Goal: Task Accomplishment & Management: Use online tool/utility

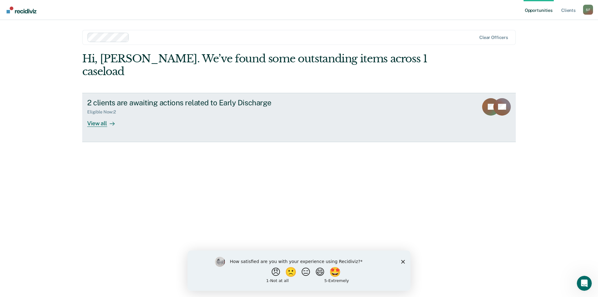
click at [97, 115] on div "View all" at bounding box center [104, 121] width 35 height 12
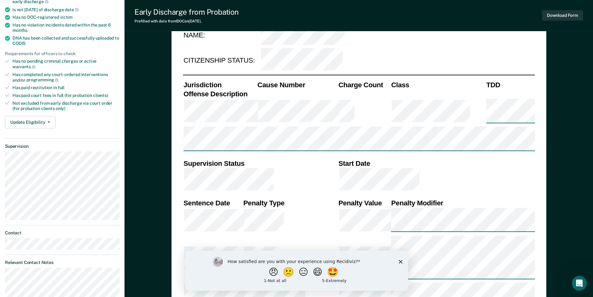
scroll to position [125, 0]
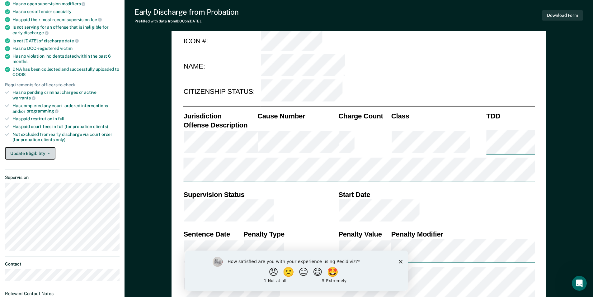
click at [35, 149] on button "Update Eligibility" at bounding box center [30, 153] width 50 height 12
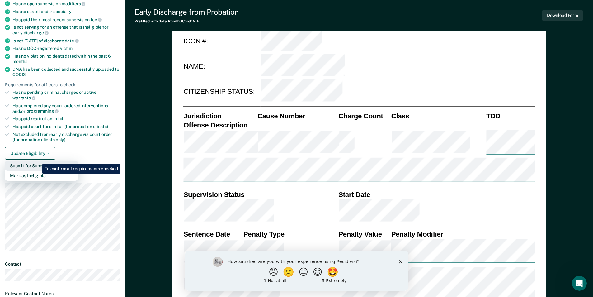
click at [38, 161] on button "Submit for Supervisor Approval" at bounding box center [41, 166] width 73 height 10
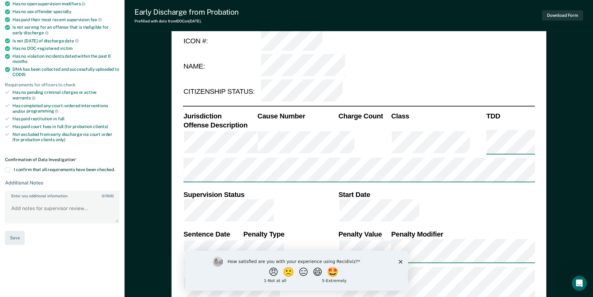
click at [6, 167] on span at bounding box center [7, 169] width 5 height 5
click at [115, 167] on input "I confirm that all requirements have been checked." at bounding box center [115, 167] width 0 height 0
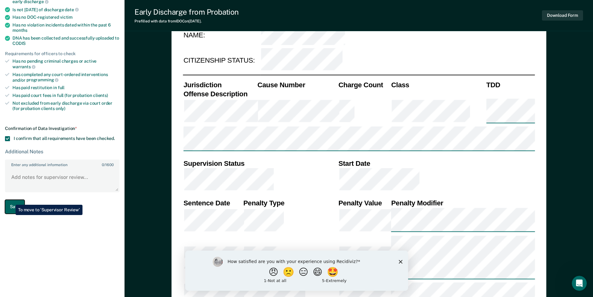
click at [11, 200] on button "Save" at bounding box center [15, 207] width 20 height 14
type textarea "x"
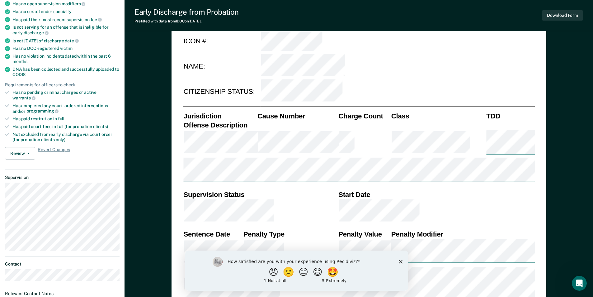
scroll to position [0, 0]
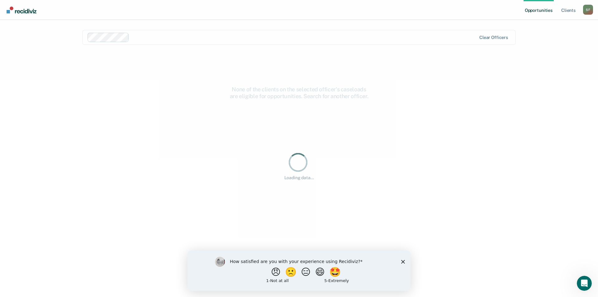
click at [400, 260] on div "How satisfied are you with your experience using Recidiviz? 😠 🙁 😑 😄 🤩 1 - Not a…" at bounding box center [298, 270] width 223 height 40
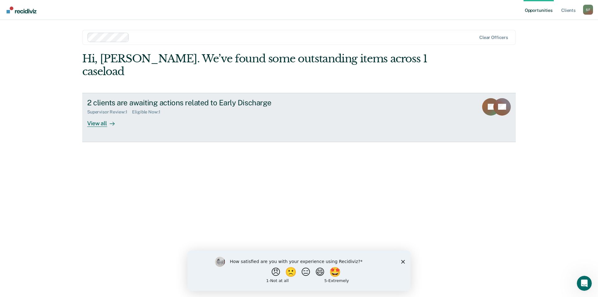
click at [98, 115] on div "View all" at bounding box center [104, 121] width 35 height 12
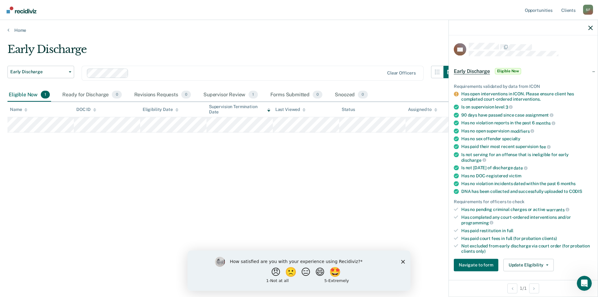
scroll to position [31, 0]
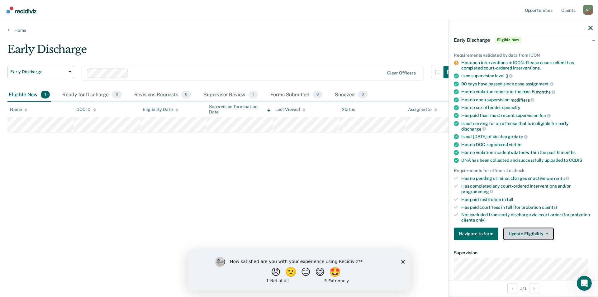
click at [522, 234] on button "Update Eligibility" at bounding box center [528, 233] width 50 height 12
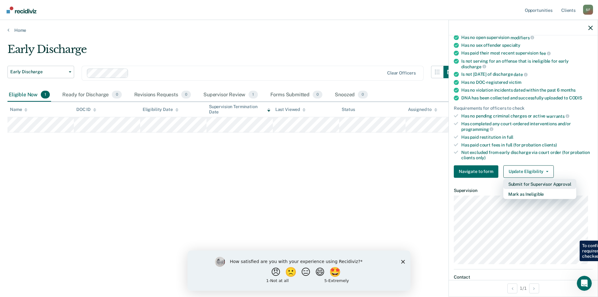
scroll to position [125, 0]
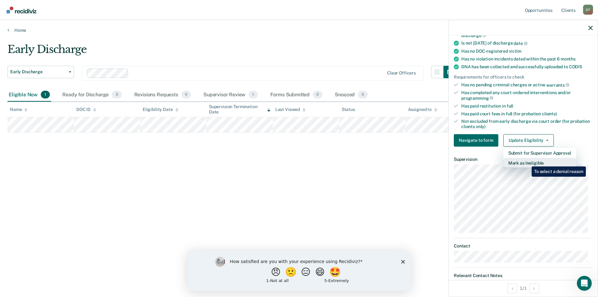
click at [527, 163] on button "Mark as Ineligible" at bounding box center [539, 163] width 73 height 10
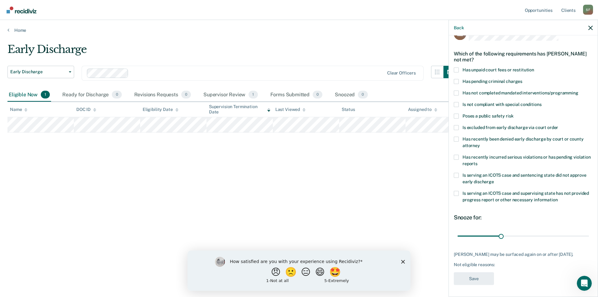
click at [456, 92] on span at bounding box center [456, 92] width 5 height 5
click at [578, 90] on input "Has not completed mandated interventions/programming" at bounding box center [578, 90] width 0 height 0
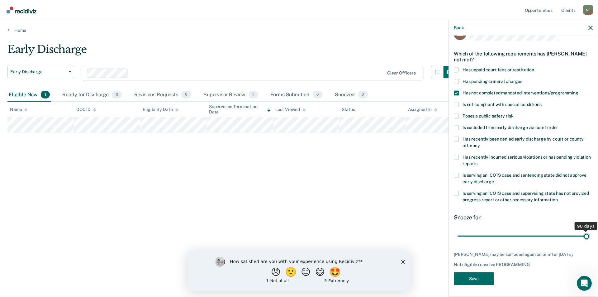
drag, startPoint x: 499, startPoint y: 235, endPoint x: 586, endPoint y: 234, distance: 86.9
type input "90"
click at [586, 234] on input "range" at bounding box center [522, 235] width 131 height 11
click at [471, 274] on button "Save" at bounding box center [474, 278] width 40 height 13
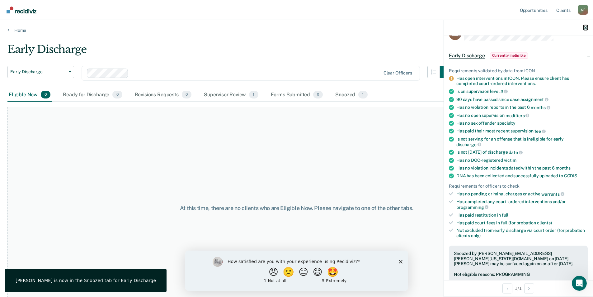
click at [585, 27] on icon "button" at bounding box center [585, 28] width 4 height 4
